Goal: Task Accomplishment & Management: Manage account settings

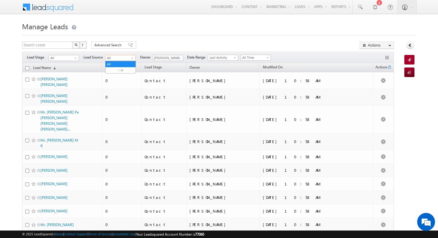
click at [118, 59] on span "All" at bounding box center [120, 57] width 28 height 5
click at [122, 69] on link "1 Residences.xlsx - Sheet1" at bounding box center [121, 72] width 30 height 11
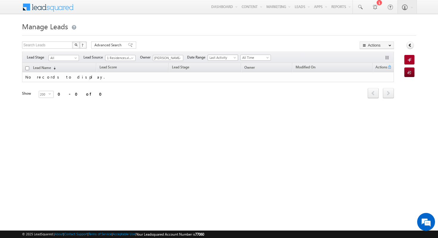
click at [222, 56] on span "Last Activity" at bounding box center [222, 57] width 28 height 5
click at [173, 80] on td "No records to display." at bounding box center [208, 77] width 372 height 10
click at [128, 58] on span "1 Residences.xlsx - Sheet1" at bounding box center [120, 57] width 28 height 5
click at [131, 58] on span at bounding box center [133, 59] width 5 height 5
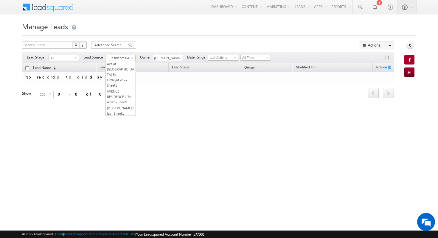
scroll to position [691, 0]
click at [126, 166] on link "BUSINESSBAY TRANSFER TILL AUGEST 2024" at bounding box center [121, 174] width 30 height 16
click at [133, 57] on span at bounding box center [133, 59] width 5 height 5
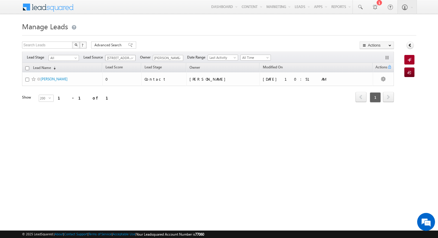
click at [133, 58] on span at bounding box center [133, 59] width 5 height 5
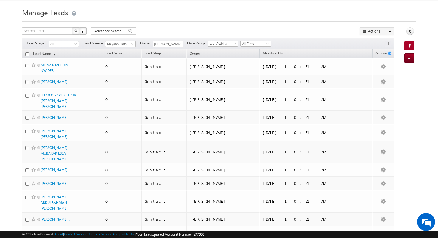
scroll to position [0, 0]
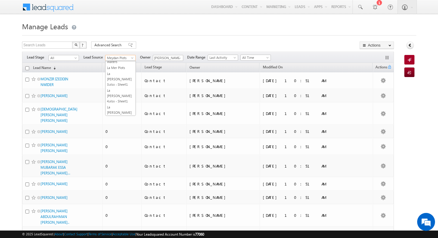
click at [134, 58] on span at bounding box center [133, 59] width 5 height 5
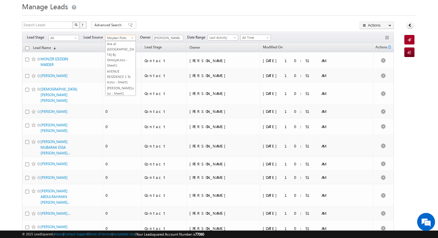
scroll to position [691, 0]
click at [125, 140] on link "Business Bay" at bounding box center [121, 142] width 30 height 5
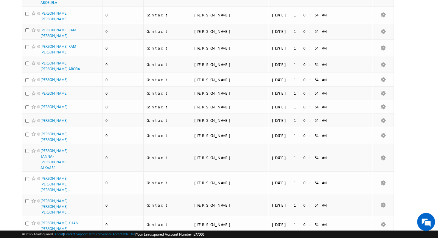
scroll to position [0, 0]
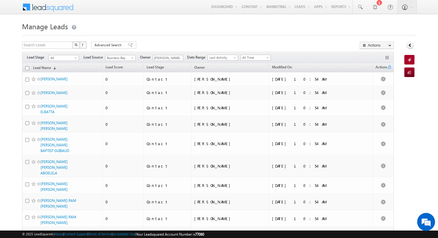
click at [29, 67] on th "Lead Name (sorted descending)" at bounding box center [62, 67] width 80 height 9
click at [27, 68] on input "checkbox" at bounding box center [27, 68] width 4 height 4
checkbox input "true"
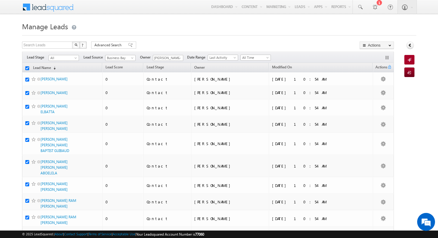
checkbox input "true"
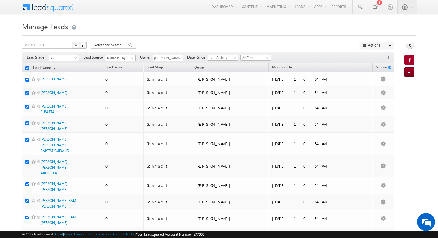
checkbox input "true"
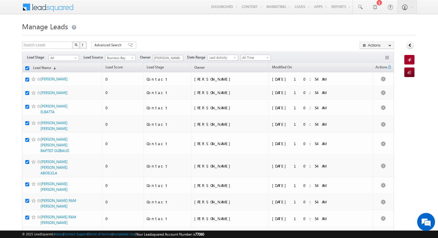
checkbox input "true"
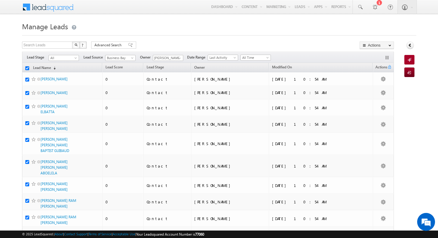
checkbox input "true"
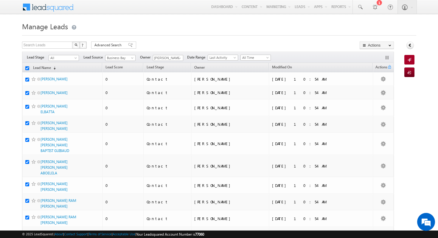
checkbox input "true"
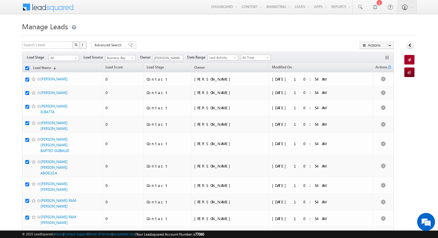
checkbox input "true"
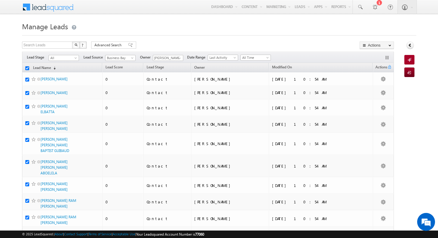
checkbox input "true"
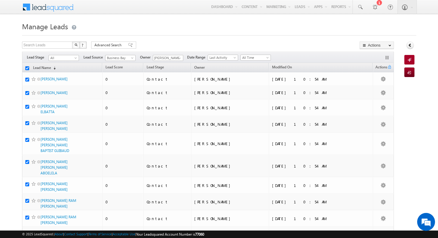
checkbox input "true"
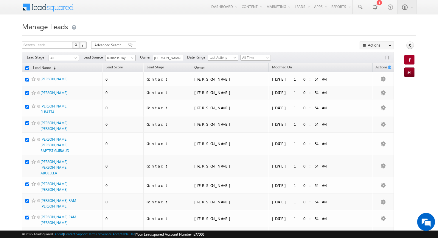
checkbox input "true"
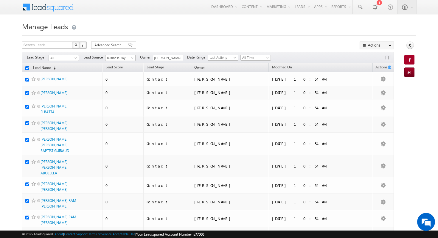
checkbox input "true"
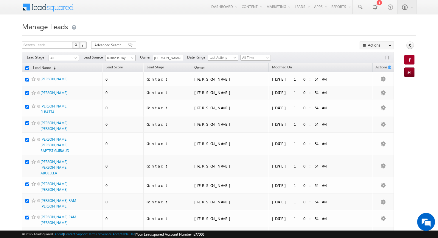
checkbox input "true"
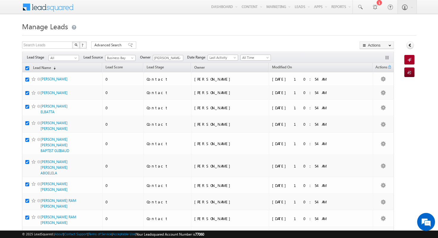
checkbox input "true"
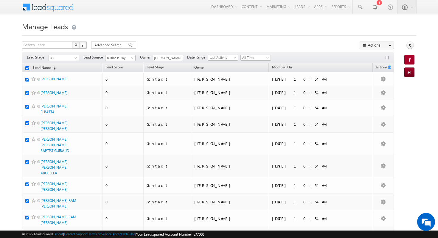
checkbox input "true"
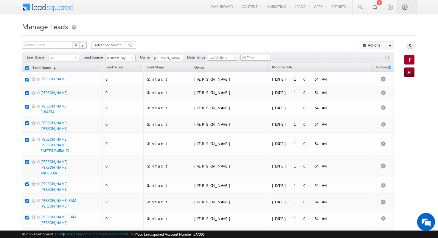
checkbox input "true"
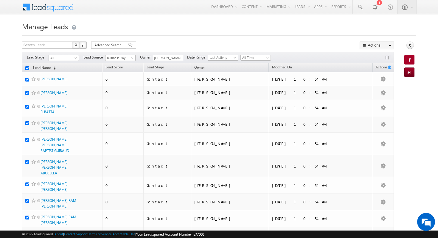
checkbox input "true"
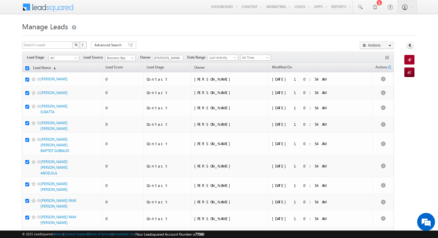
checkbox input "true"
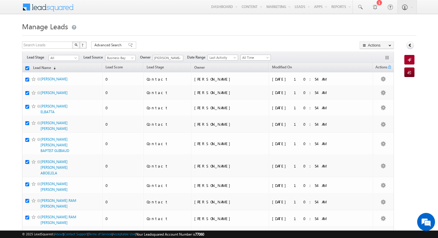
checkbox input "true"
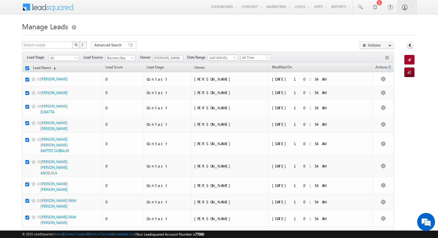
checkbox input "true"
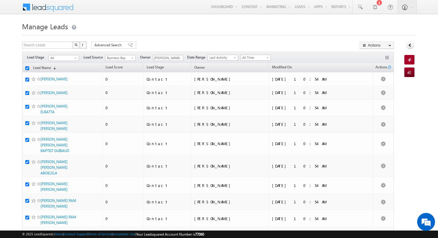
checkbox input "true"
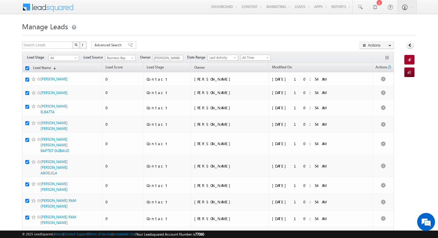
checkbox input "true"
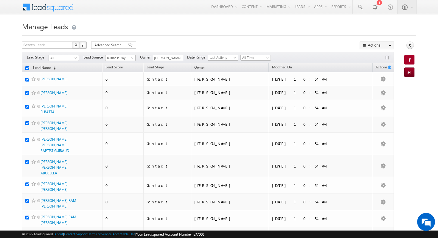
checkbox input "true"
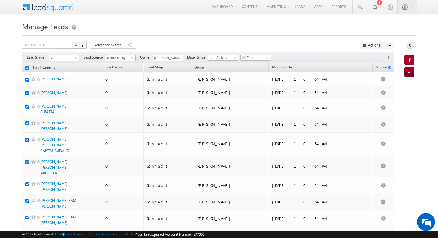
checkbox input "true"
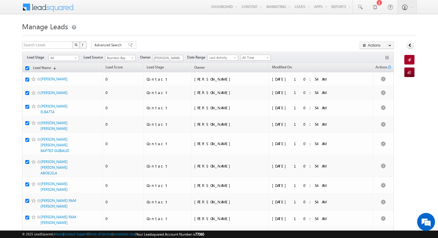
checkbox input "true"
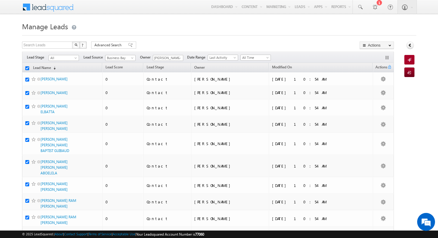
checkbox input "true"
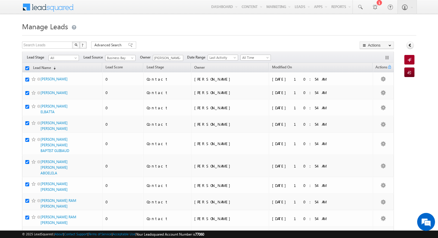
checkbox input "true"
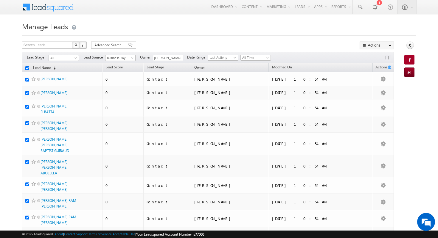
checkbox input "true"
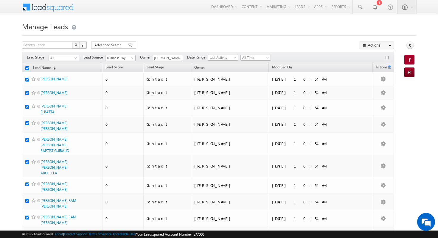
checkbox input "true"
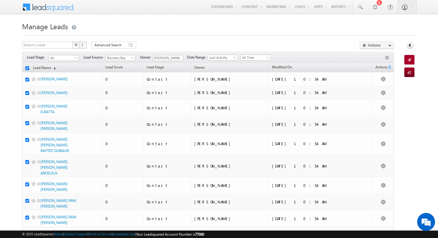
checkbox input "true"
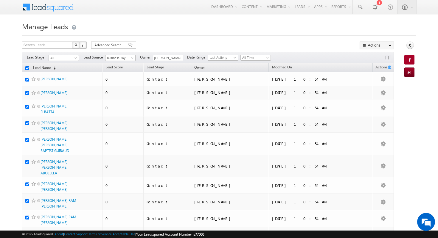
checkbox input "true"
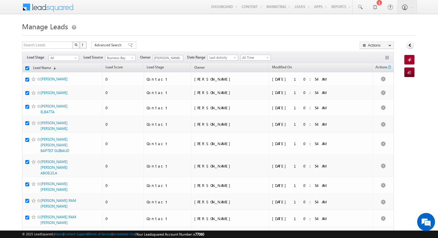
checkbox input "true"
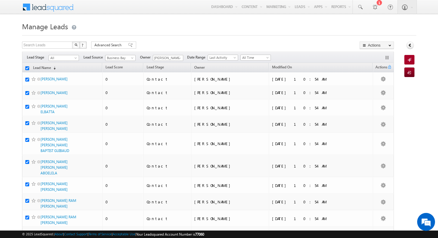
checkbox input "true"
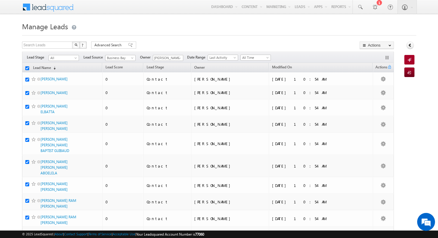
checkbox input "true"
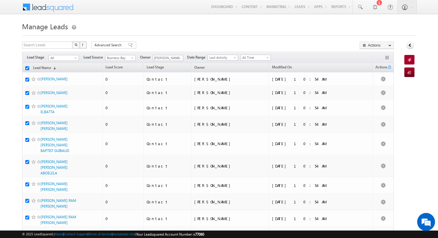
checkbox input "true"
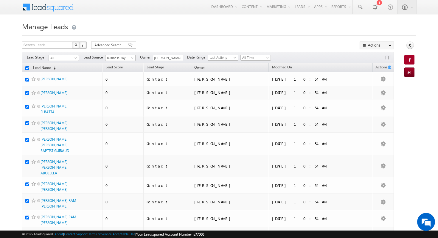
checkbox input "true"
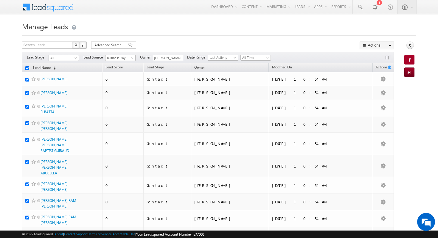
checkbox input "true"
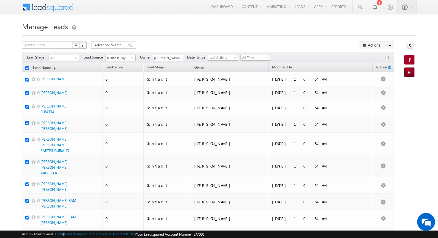
checkbox input "true"
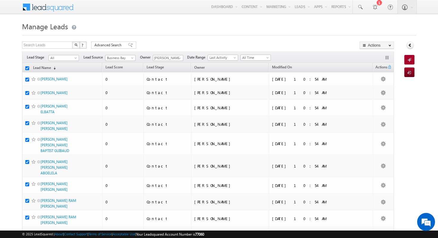
checkbox input "true"
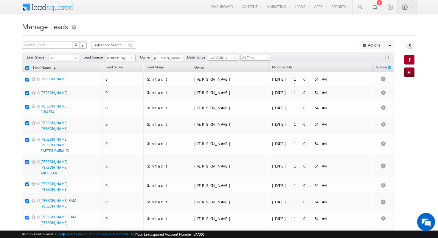
checkbox input "true"
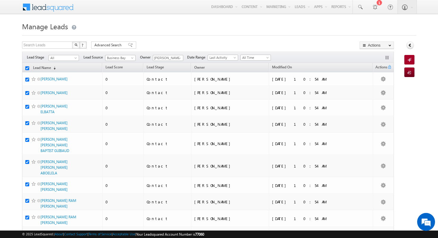
checkbox input "true"
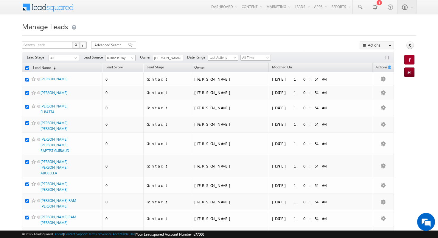
checkbox input "true"
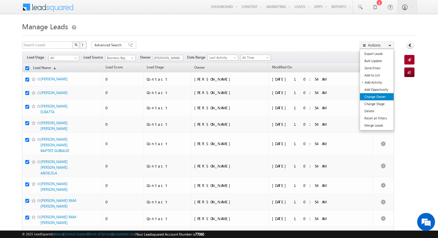
click at [382, 97] on link "Change Owner" at bounding box center [377, 96] width 34 height 7
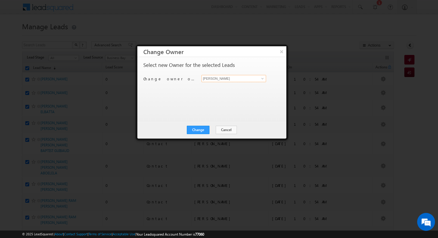
click at [248, 77] on input "[PERSON_NAME]" at bounding box center [233, 78] width 65 height 7
click at [247, 85] on link "Mohammad Fazalalam mohammad.fazalalam@indglobal.ae" at bounding box center [233, 87] width 65 height 11
click at [199, 130] on button "Change" at bounding box center [198, 129] width 23 height 8
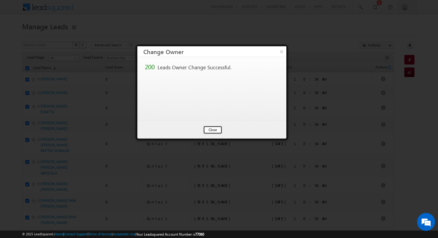
click at [217, 131] on button "Close" at bounding box center [212, 129] width 19 height 8
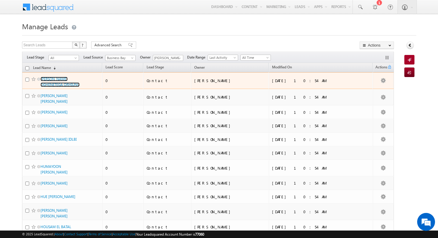
click at [60, 80] on link "[PERSON_NAME] OGHENETEGA ORHIUNU" at bounding box center [60, 82] width 39 height 10
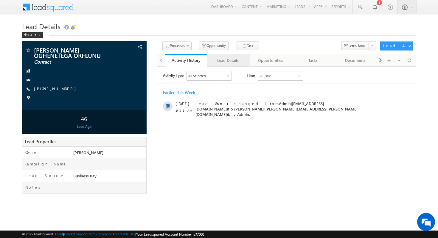
click at [223, 64] on div "Lead Details" at bounding box center [228, 60] width 32 height 7
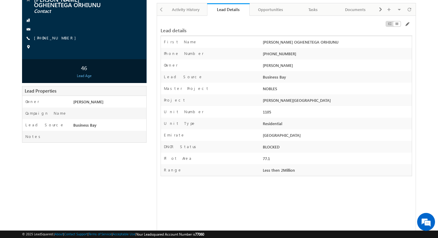
scroll to position [55, 0]
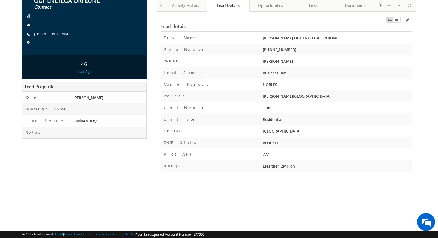
drag, startPoint x: 264, startPoint y: 101, endPoint x: 303, endPoint y: 95, distance: 39.7
click at [303, 95] on div "[PERSON_NAME][GEOGRAPHIC_DATA]" at bounding box center [336, 97] width 151 height 8
drag, startPoint x: 258, startPoint y: 94, endPoint x: 288, endPoint y: 94, distance: 30.1
click at [288, 94] on div "Project [PERSON_NAME][GEOGRAPHIC_DATA]" at bounding box center [286, 96] width 251 height 12
click at [288, 94] on div "[PERSON_NAME][GEOGRAPHIC_DATA]" at bounding box center [336, 97] width 151 height 8
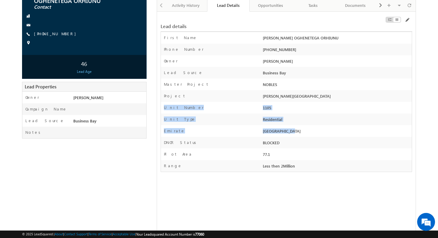
scroll to position [0, 0]
drag, startPoint x: 247, startPoint y: 111, endPoint x: 316, endPoint y: 131, distance: 71.5
click at [316, 131] on div "First Name [PERSON_NAME] OGHENETEGA ORHIUNU Last Name Email Phone Number * [PHO…" at bounding box center [287, 102] width 252 height 140
click at [316, 131] on div "[GEOGRAPHIC_DATA]" at bounding box center [336, 132] width 151 height 8
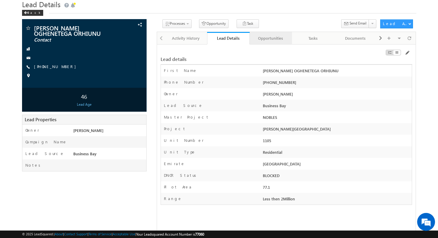
scroll to position [22, 0]
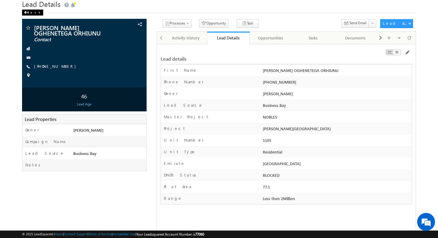
click at [29, 13] on div "Back" at bounding box center [32, 13] width 21 height 6
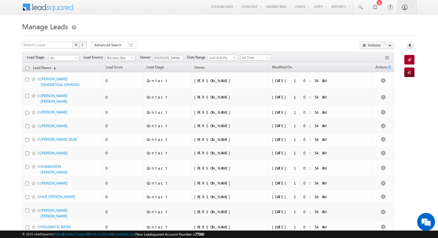
click at [27, 67] on input "checkbox" at bounding box center [27, 68] width 4 height 4
checkbox input "true"
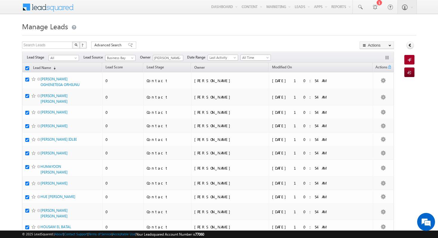
checkbox input "true"
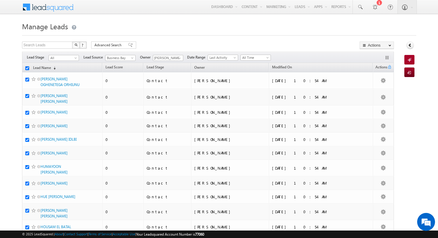
checkbox input "true"
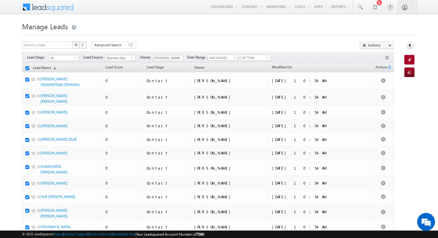
checkbox input "true"
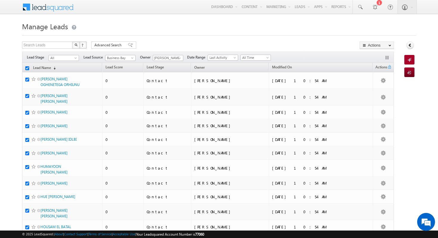
checkbox input "true"
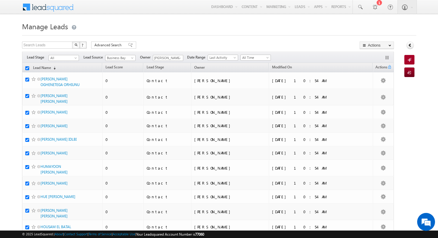
checkbox input "true"
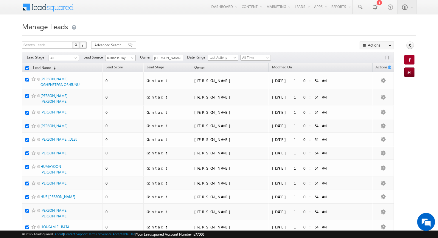
checkbox input "true"
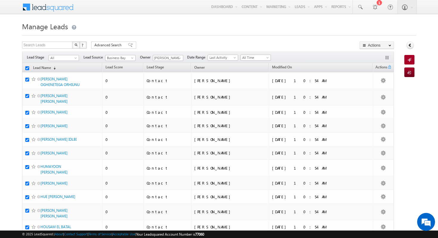
checkbox input "true"
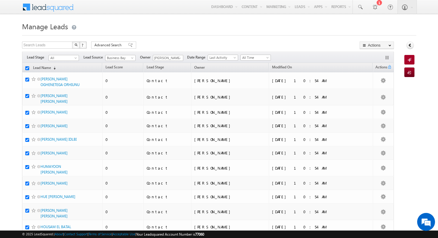
checkbox input "true"
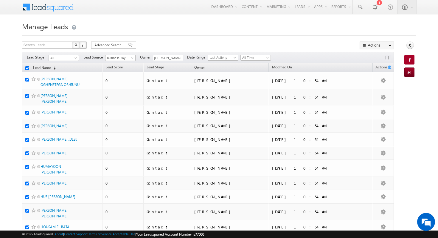
checkbox input "true"
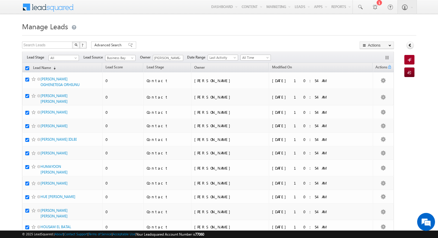
checkbox input "true"
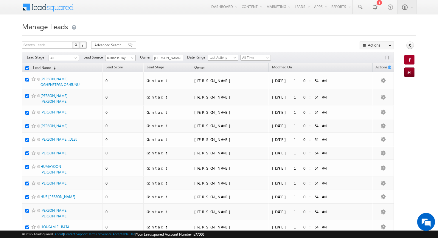
checkbox input "true"
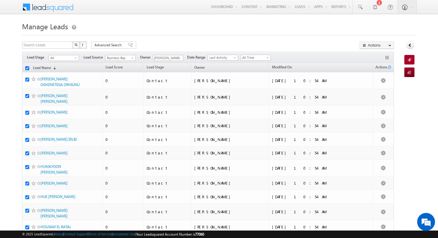
checkbox input "true"
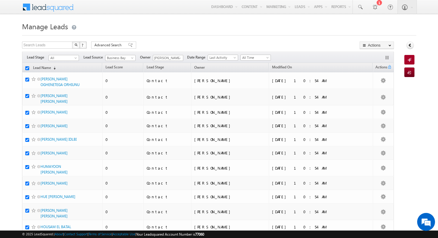
checkbox input "true"
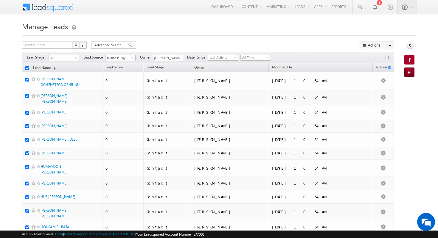
checkbox input "true"
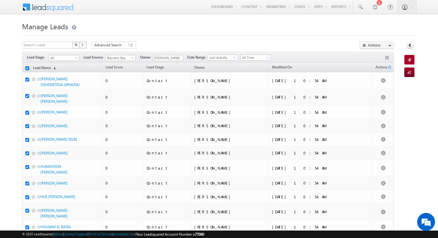
checkbox input "true"
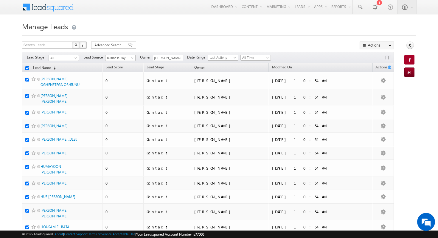
checkbox input "true"
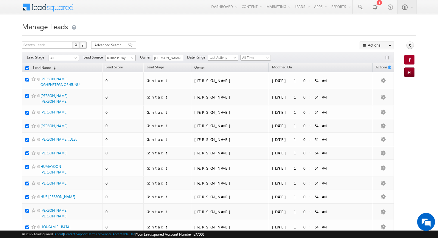
checkbox input "true"
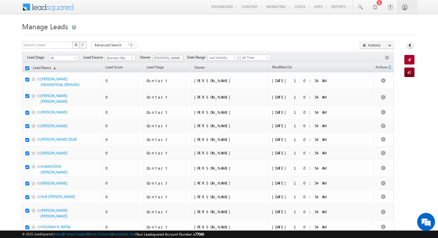
checkbox input "true"
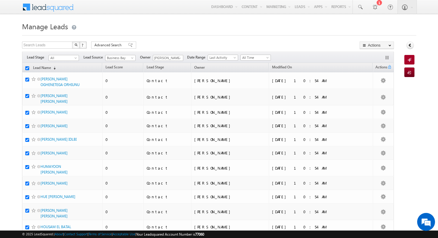
checkbox input "true"
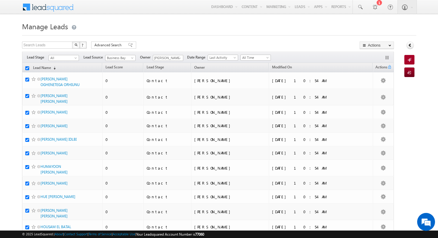
checkbox input "true"
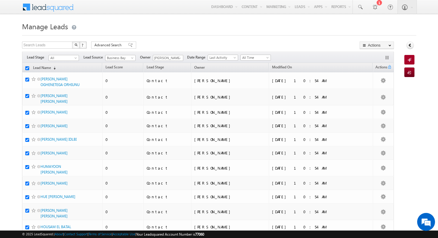
checkbox input "true"
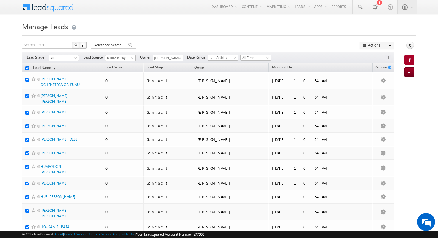
checkbox input "true"
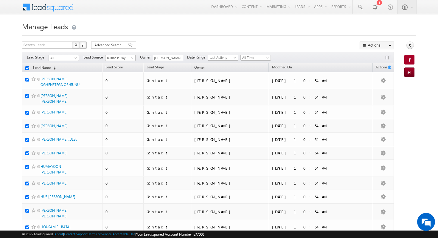
checkbox input "true"
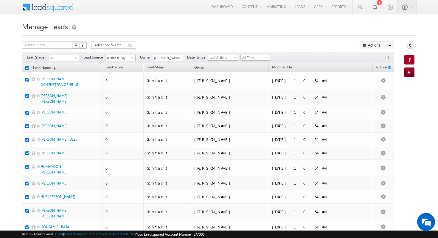
checkbox input "true"
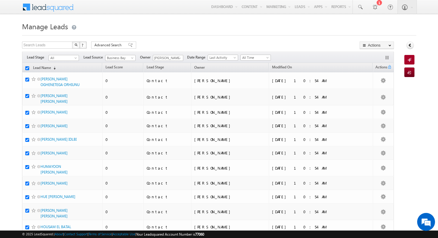
checkbox input "true"
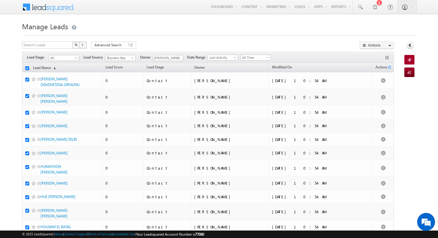
checkbox input "true"
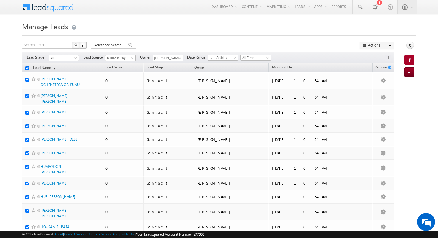
checkbox input "true"
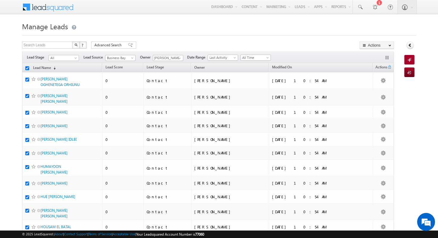
checkbox input "true"
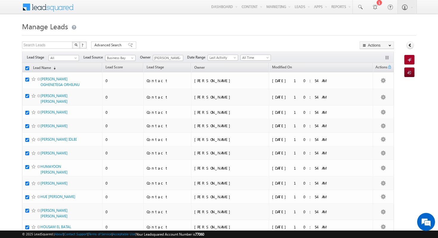
checkbox input "true"
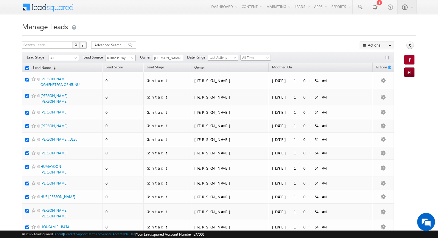
checkbox input "true"
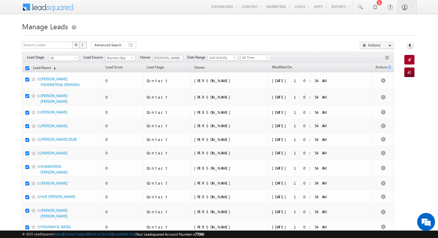
checkbox input "true"
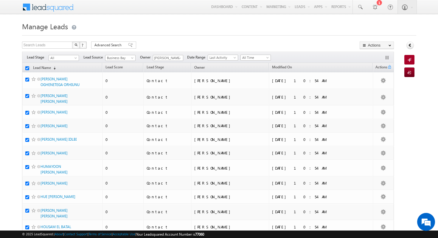
checkbox input "true"
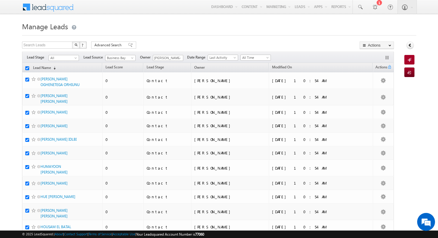
checkbox input "true"
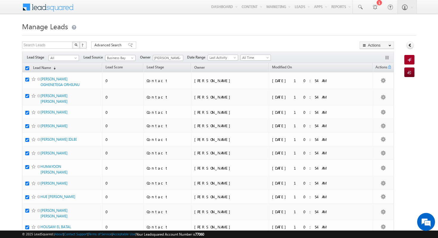
checkbox input "true"
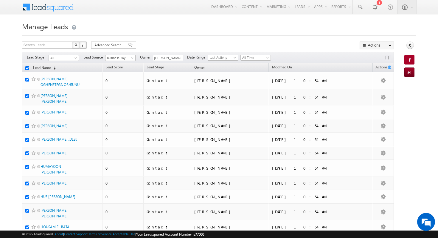
checkbox input "true"
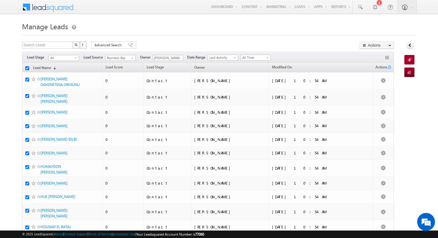
checkbox input "true"
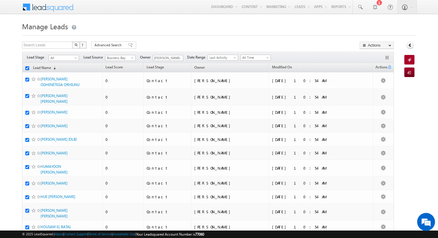
checkbox input "true"
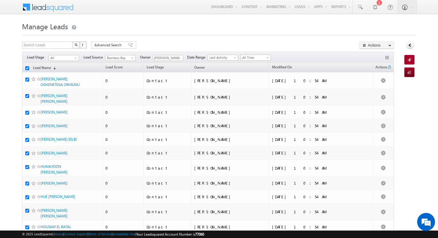
checkbox input "true"
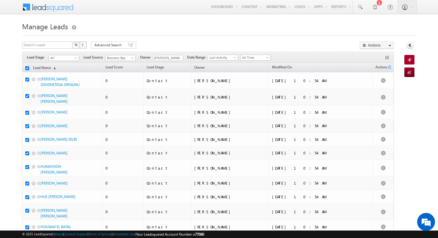
checkbox input "true"
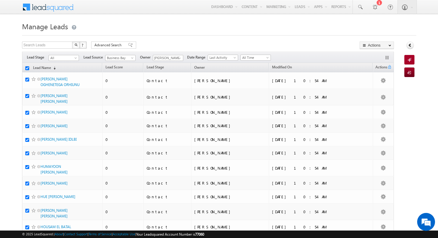
checkbox input "true"
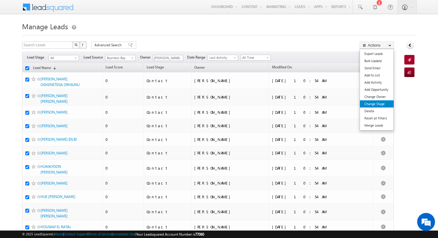
click at [372, 105] on link "Change Stage" at bounding box center [377, 103] width 34 height 7
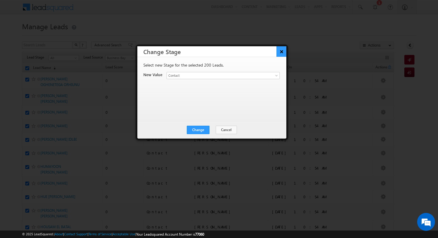
click at [280, 51] on button "×" at bounding box center [282, 51] width 10 height 10
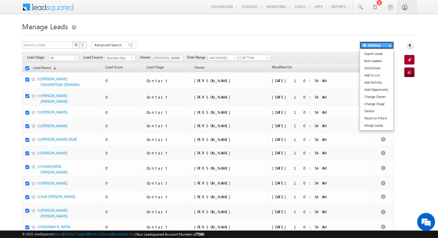
click at [381, 45] on button "Actions" at bounding box center [377, 44] width 34 height 7
click at [380, 99] on link "Change Owner" at bounding box center [377, 96] width 34 height 7
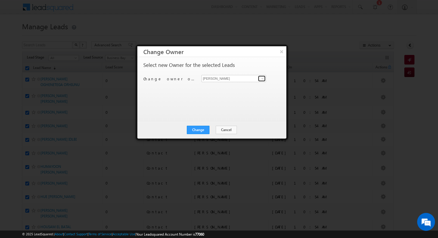
click at [259, 77] on link at bounding box center [261, 78] width 7 height 6
click at [249, 85] on link "Mohammad Fazalalam mohammad.fazalalam@indglobal.ae" at bounding box center [233, 87] width 65 height 11
click at [200, 128] on button "Change" at bounding box center [198, 129] width 23 height 8
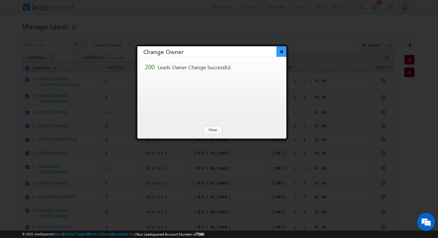
click at [280, 53] on button "×" at bounding box center [282, 51] width 10 height 10
